Goal: Use online tool/utility: Utilize a website feature to perform a specific function

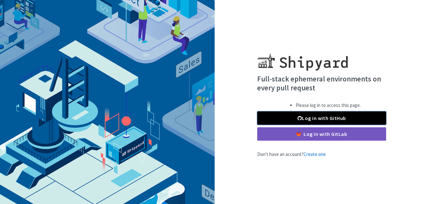
click at [297, 115] on link "Log in with GitHub" at bounding box center [321, 117] width 129 height 13
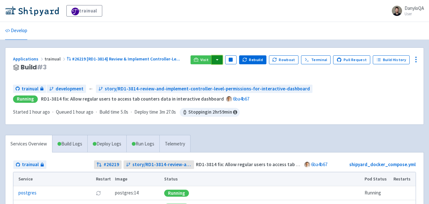
click at [222, 57] on button "button" at bounding box center [217, 59] width 11 height 9
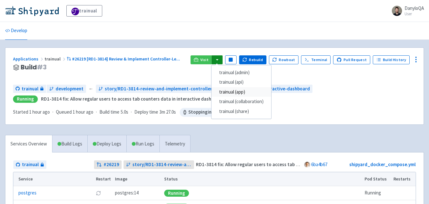
click at [244, 94] on link "trainual (app)" at bounding box center [242, 92] width 60 height 10
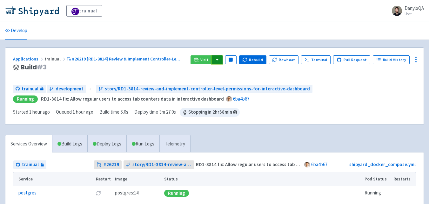
click at [223, 58] on button "button" at bounding box center [217, 59] width 11 height 9
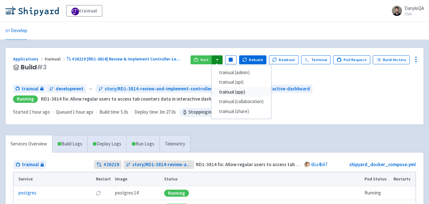
click at [245, 92] on link "trainual (app)" at bounding box center [242, 92] width 60 height 10
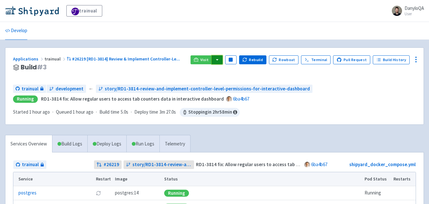
click at [222, 60] on button "button" at bounding box center [217, 59] width 11 height 9
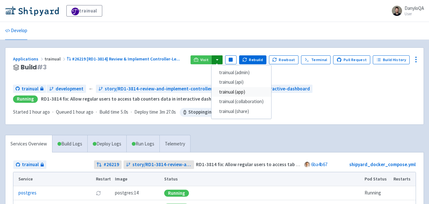
click at [245, 88] on link "trainual (app)" at bounding box center [242, 92] width 60 height 10
